Goal: Task Accomplishment & Management: Manage account settings

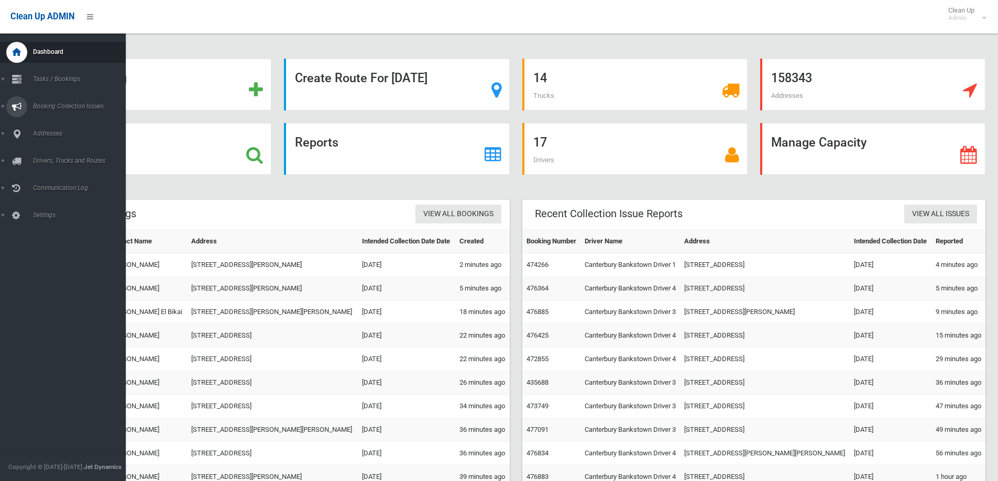
click at [48, 105] on span "Booking Collection Issues" at bounding box center [82, 106] width 104 height 7
click at [64, 77] on span "Tasks / Bookings" at bounding box center [82, 78] width 104 height 7
click at [41, 155] on span "Search" at bounding box center [77, 155] width 95 height 7
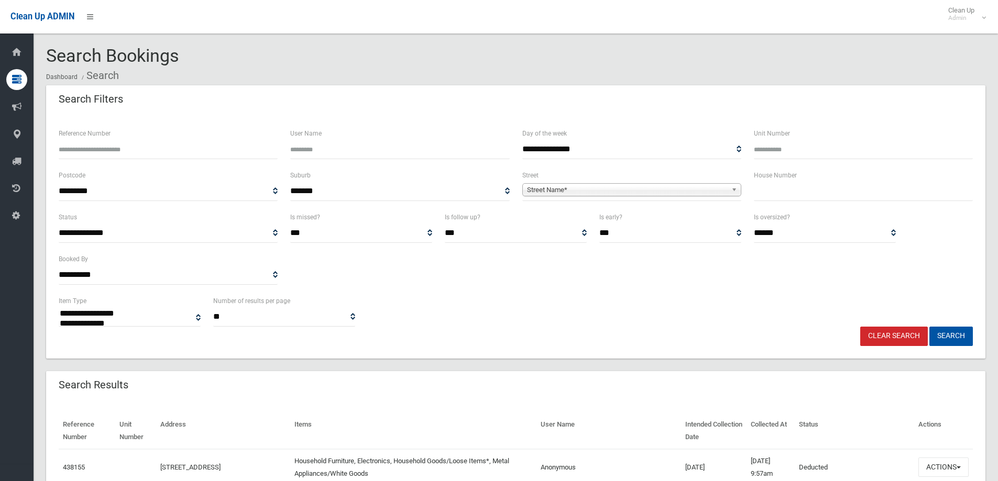
select select
click at [135, 143] on input "Reference Number" at bounding box center [168, 149] width 219 height 19
type input "******"
click at [950, 335] on button "Search" at bounding box center [950, 336] width 43 height 19
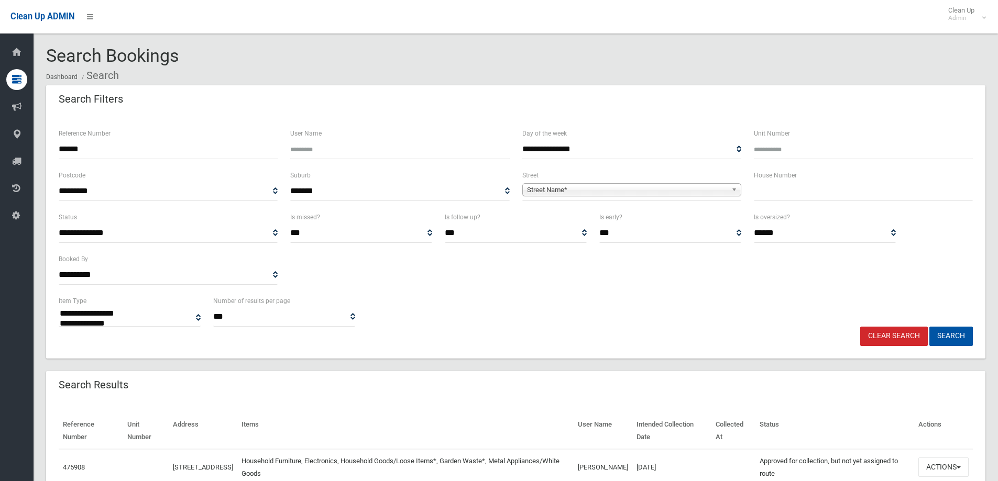
select select
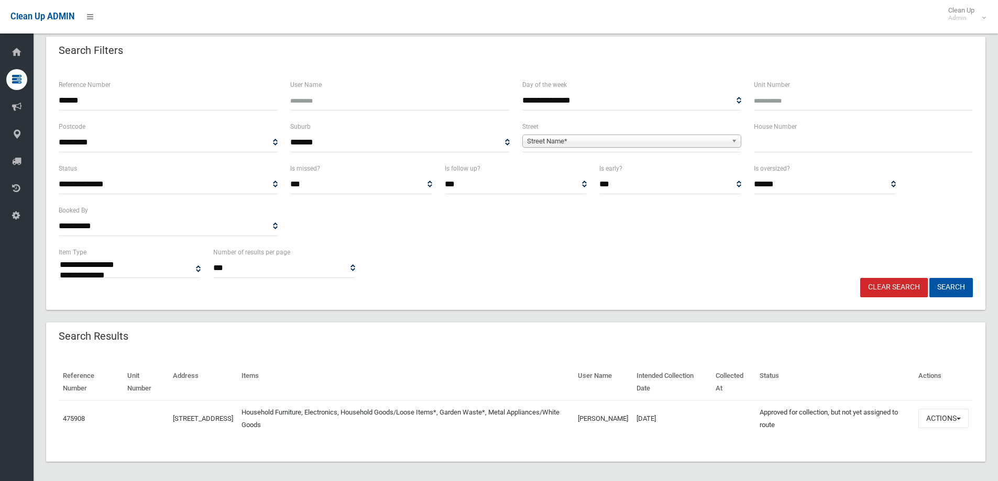
scroll to position [54, 0]
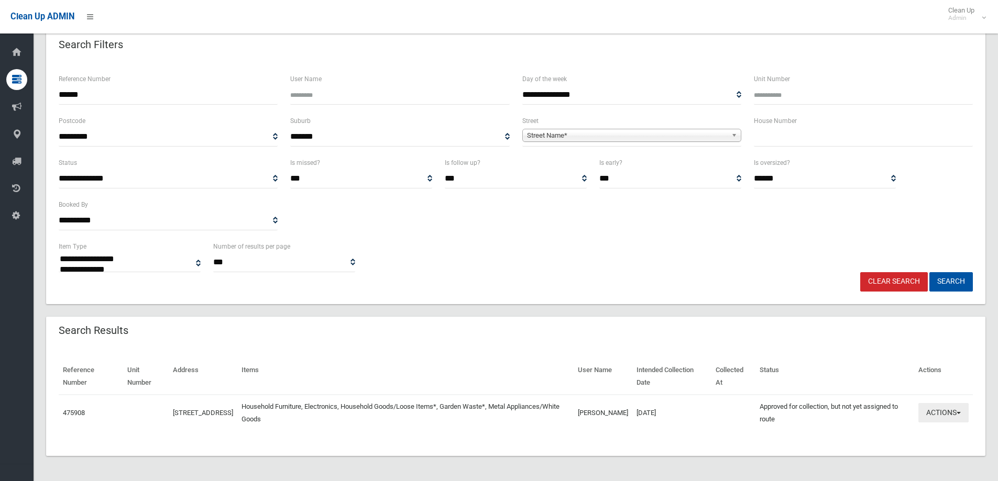
click at [948, 413] on button "Actions" at bounding box center [943, 412] width 50 height 19
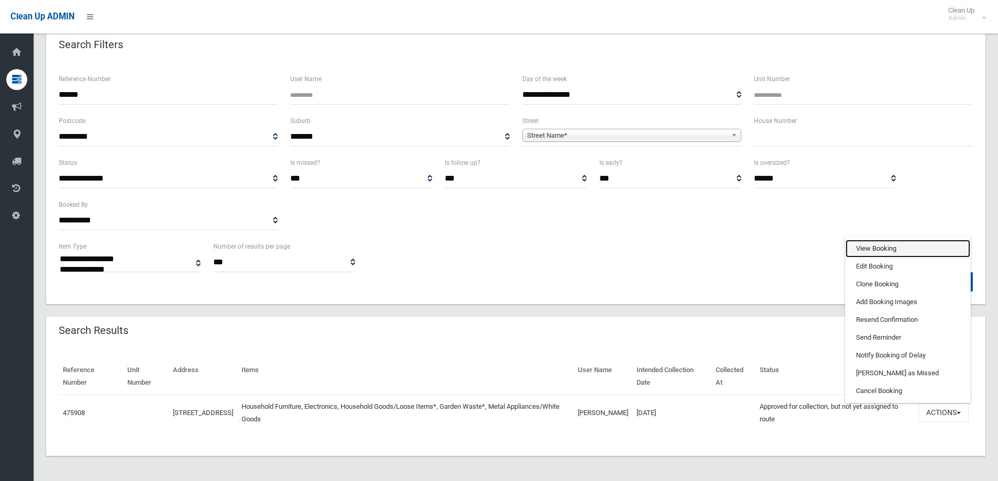
click at [867, 246] on link "View Booking" at bounding box center [907, 249] width 125 height 18
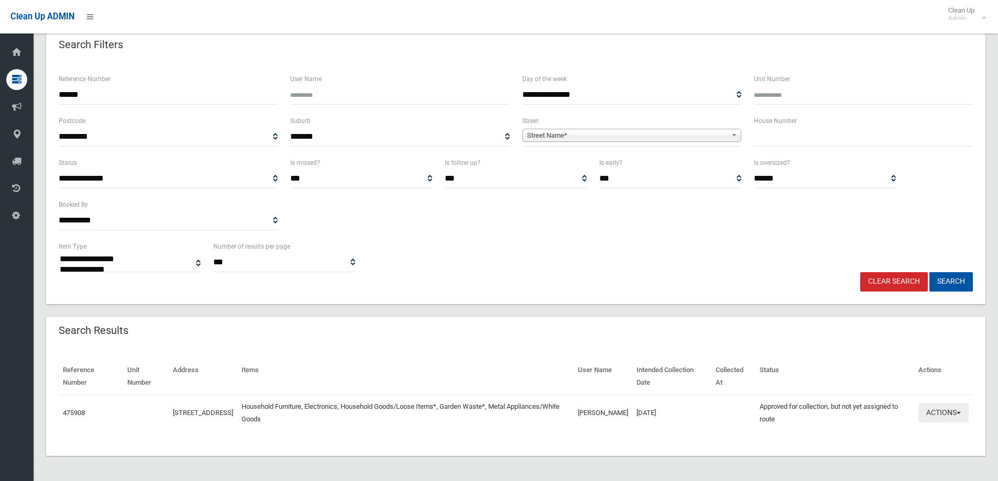
click at [930, 417] on button "Actions" at bounding box center [943, 412] width 50 height 19
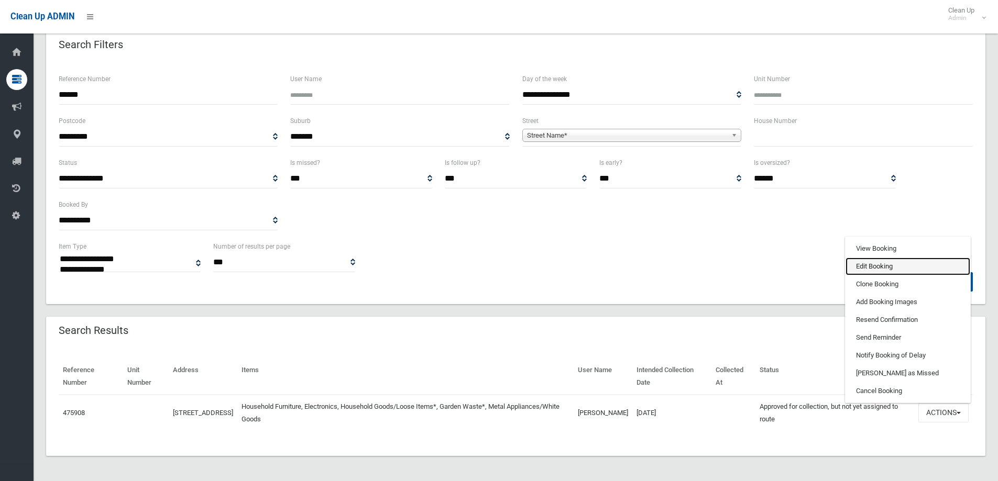
click at [862, 264] on link "Edit Booking" at bounding box center [907, 267] width 125 height 18
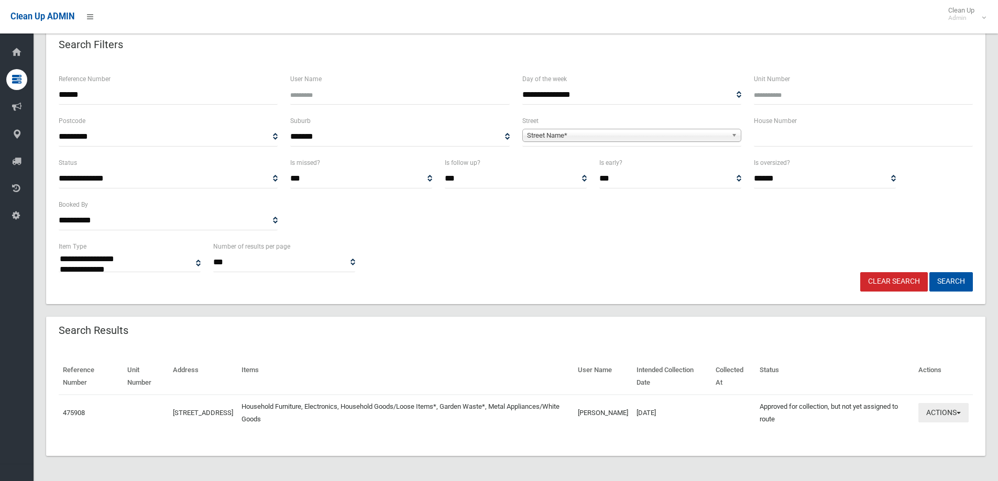
click at [936, 410] on button "Actions" at bounding box center [943, 412] width 50 height 19
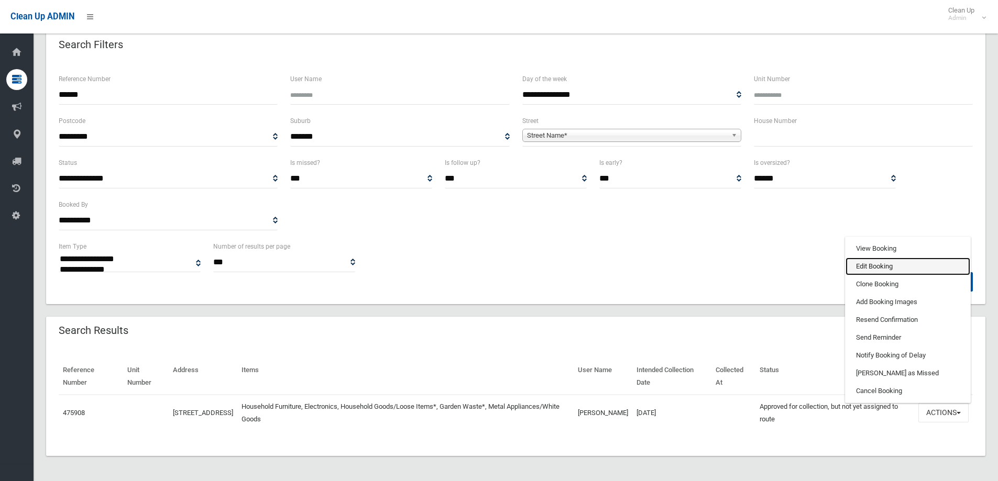
click at [868, 267] on link "Edit Booking" at bounding box center [907, 267] width 125 height 18
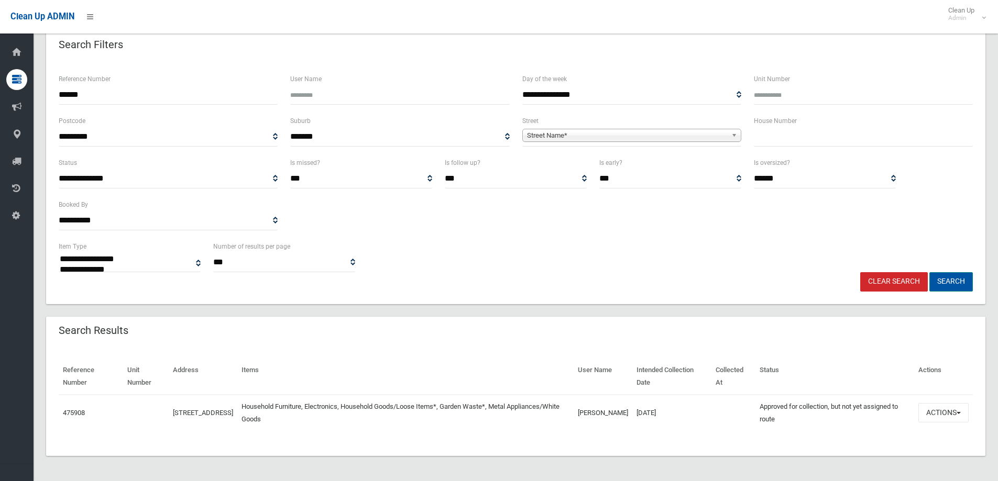
click at [940, 282] on button "Search" at bounding box center [950, 281] width 43 height 19
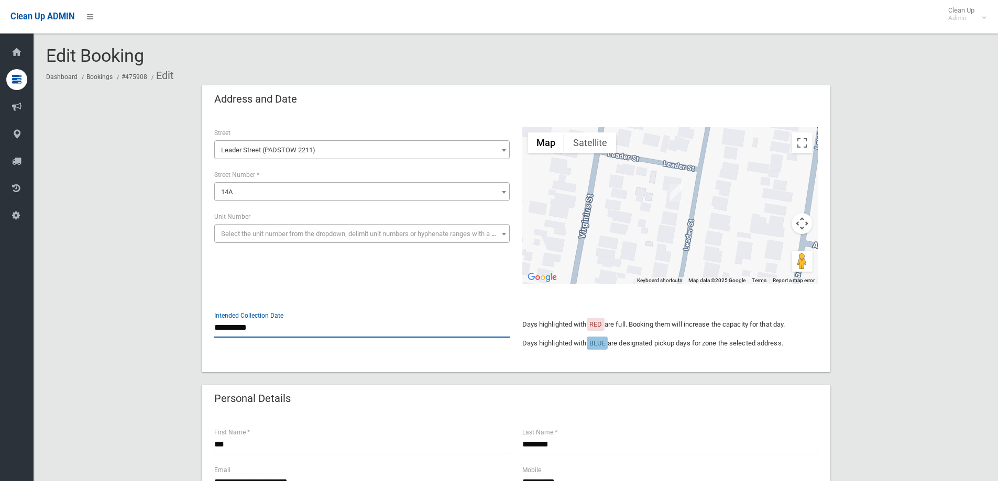
click at [233, 327] on input "**********" at bounding box center [361, 327] width 295 height 19
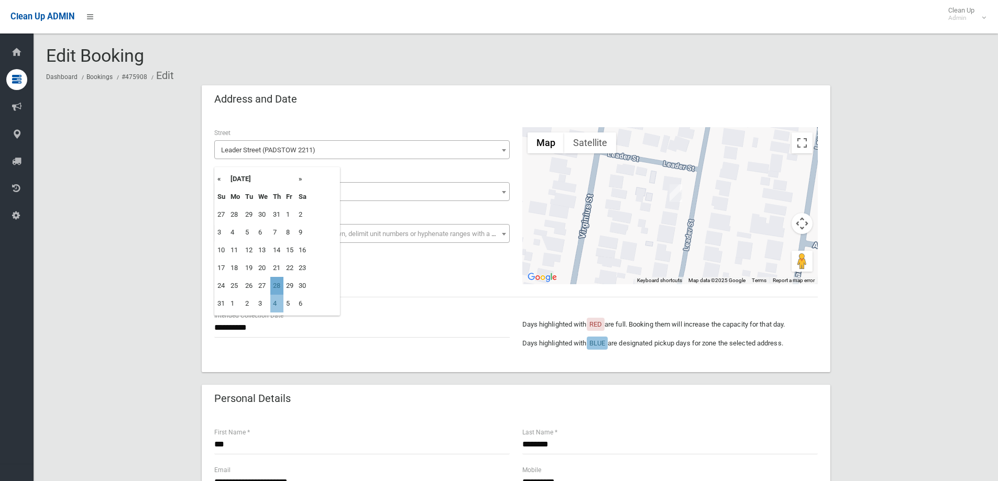
click at [277, 286] on td "28" at bounding box center [276, 286] width 13 height 18
type input "**********"
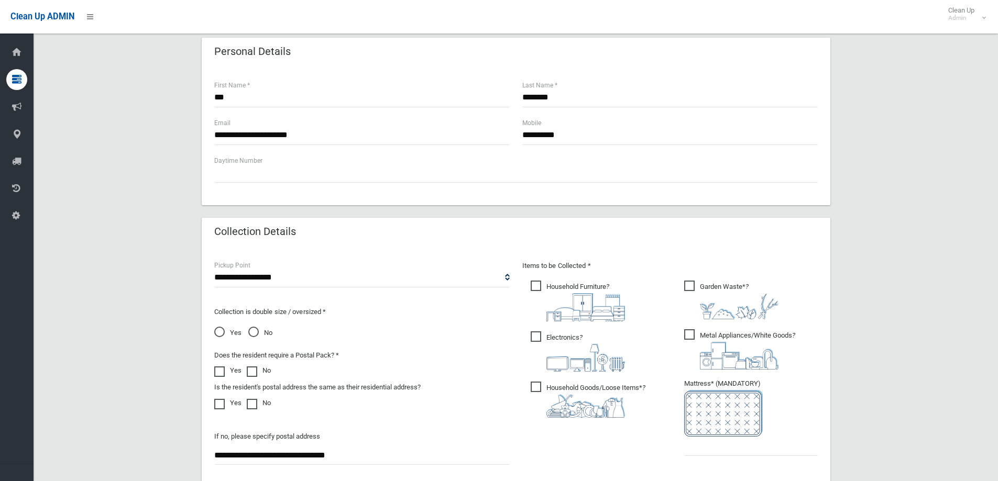
scroll to position [524, 0]
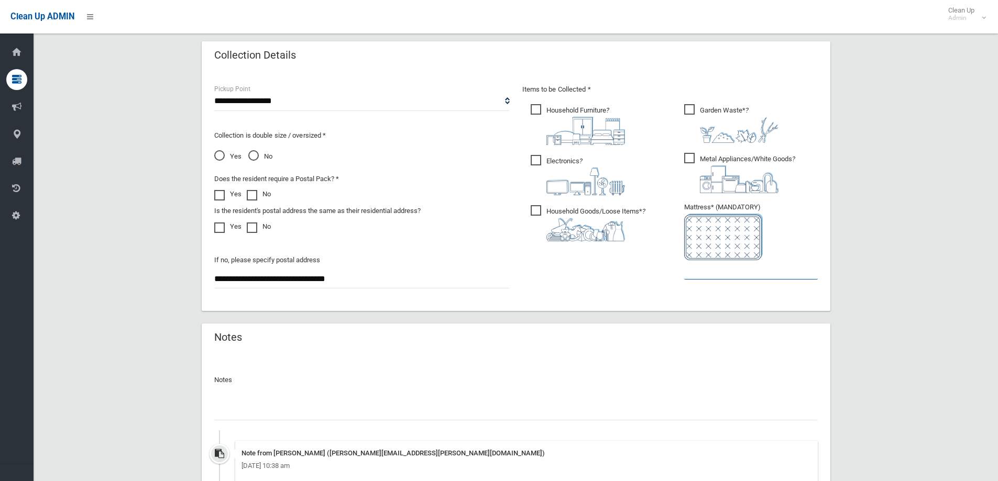
click at [720, 273] on input "text" at bounding box center [751, 269] width 134 height 19
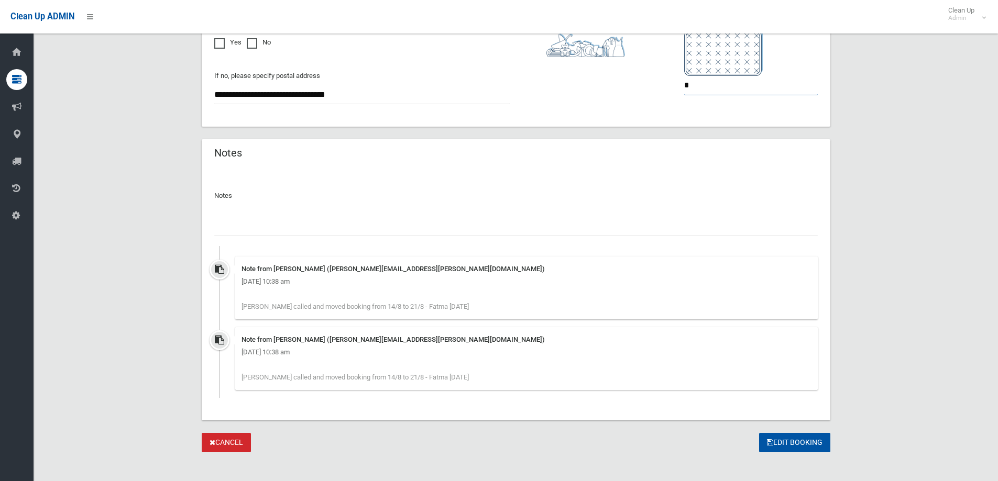
scroll to position [717, 0]
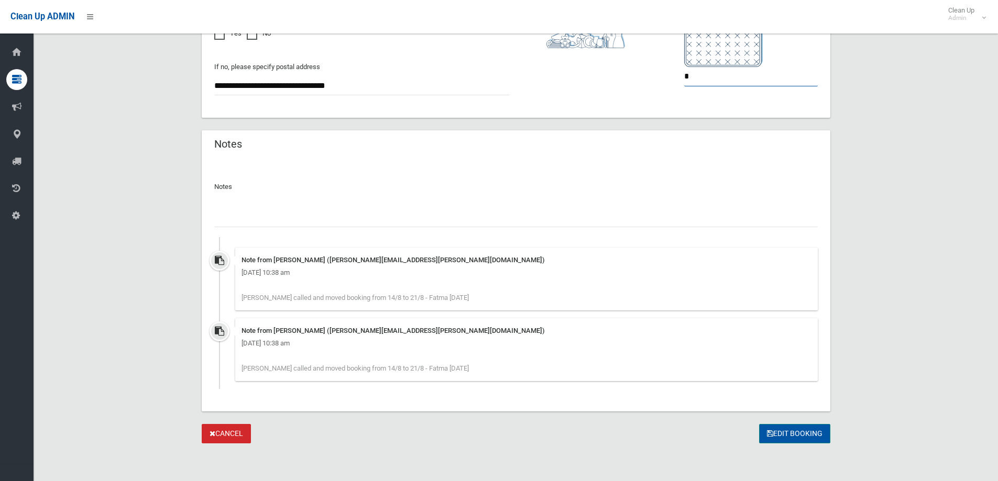
type input "*"
click at [792, 433] on button "Edit Booking" at bounding box center [794, 433] width 71 height 19
click at [225, 200] on div at bounding box center [515, 214] width 603 height 28
click at [239, 211] on input "text" at bounding box center [515, 217] width 603 height 19
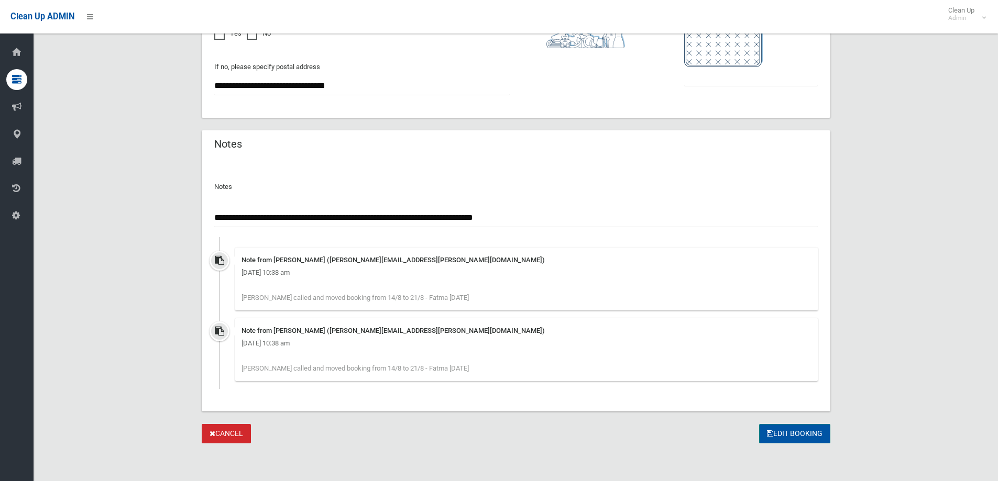
type input "**********"
click at [800, 434] on button "Edit Booking" at bounding box center [794, 433] width 71 height 19
type input "*"
click at [785, 432] on button "Edit Booking" at bounding box center [794, 433] width 71 height 19
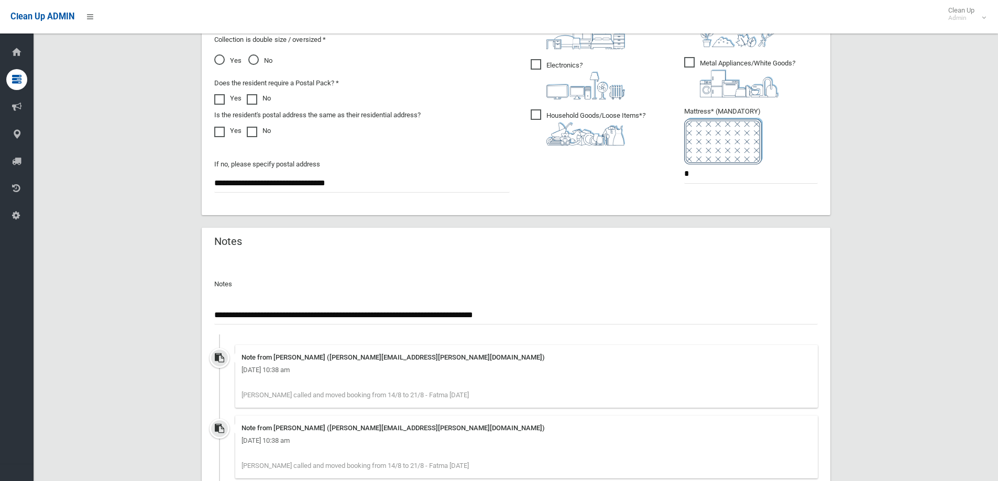
scroll to position [665, 0]
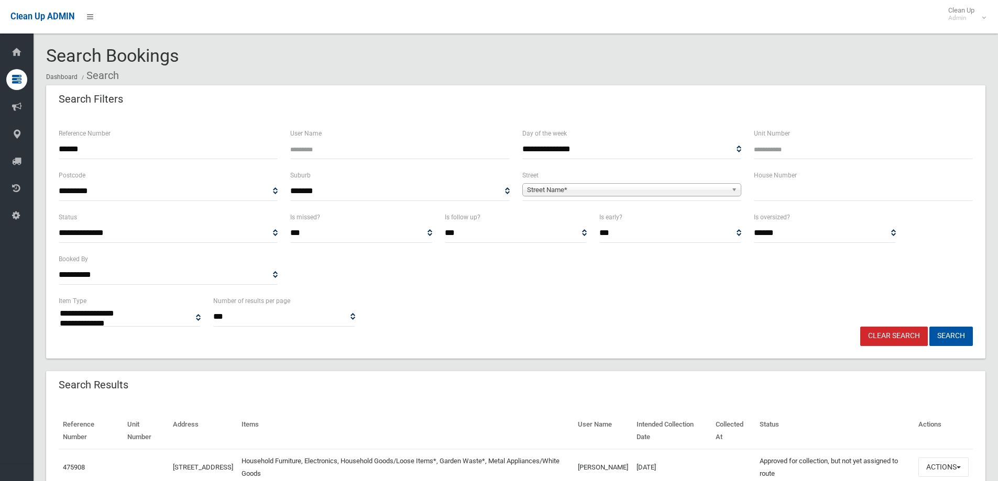
select select
